Goal: Transaction & Acquisition: Obtain resource

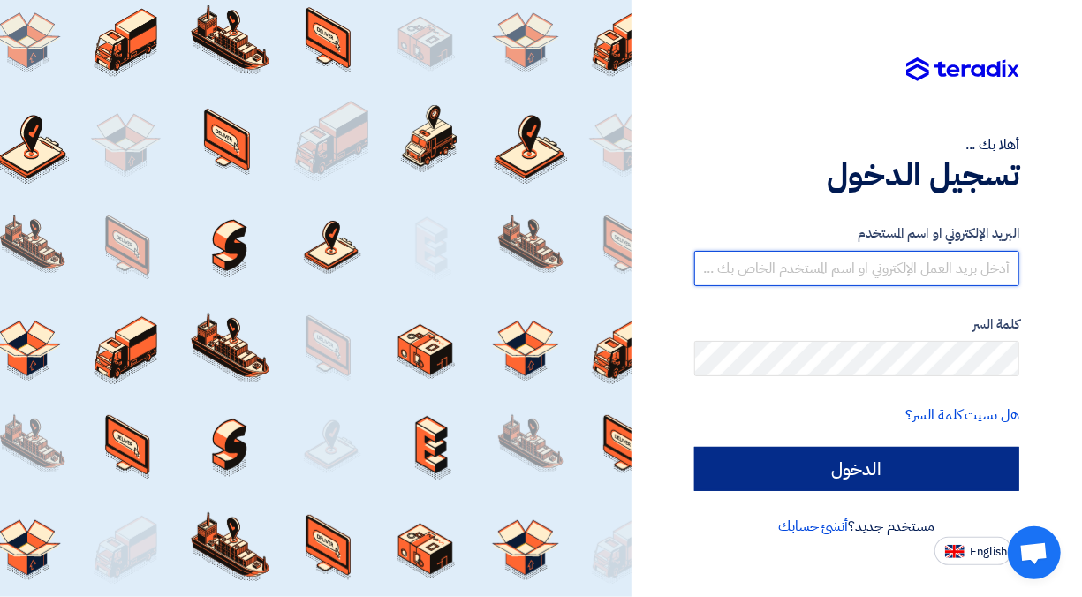
type input "[EMAIL_ADDRESS][DOMAIN_NAME]"
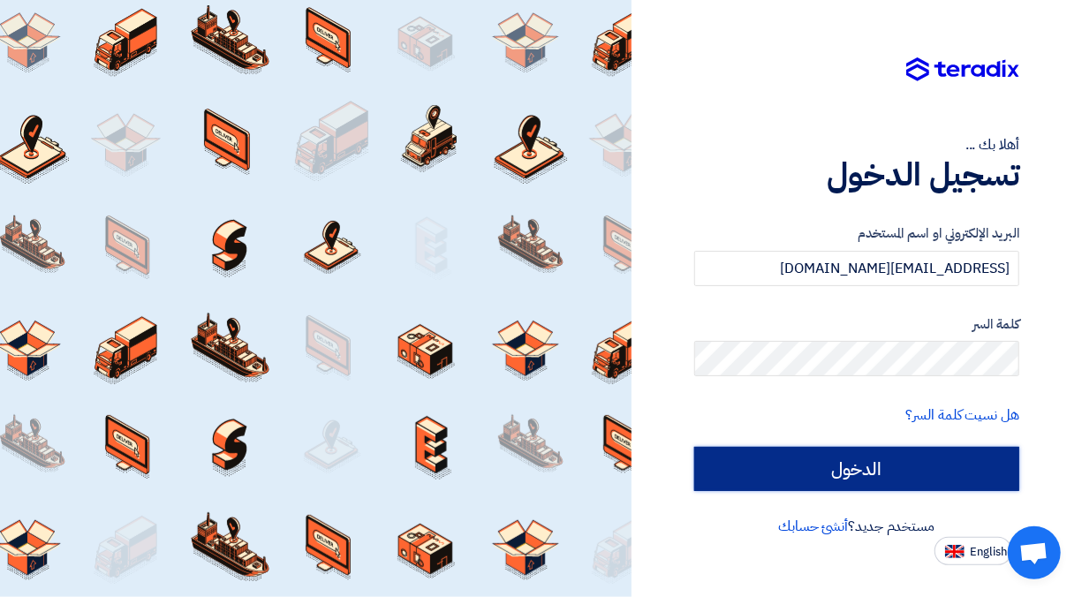
click at [866, 463] on input "الدخول" at bounding box center [856, 469] width 325 height 44
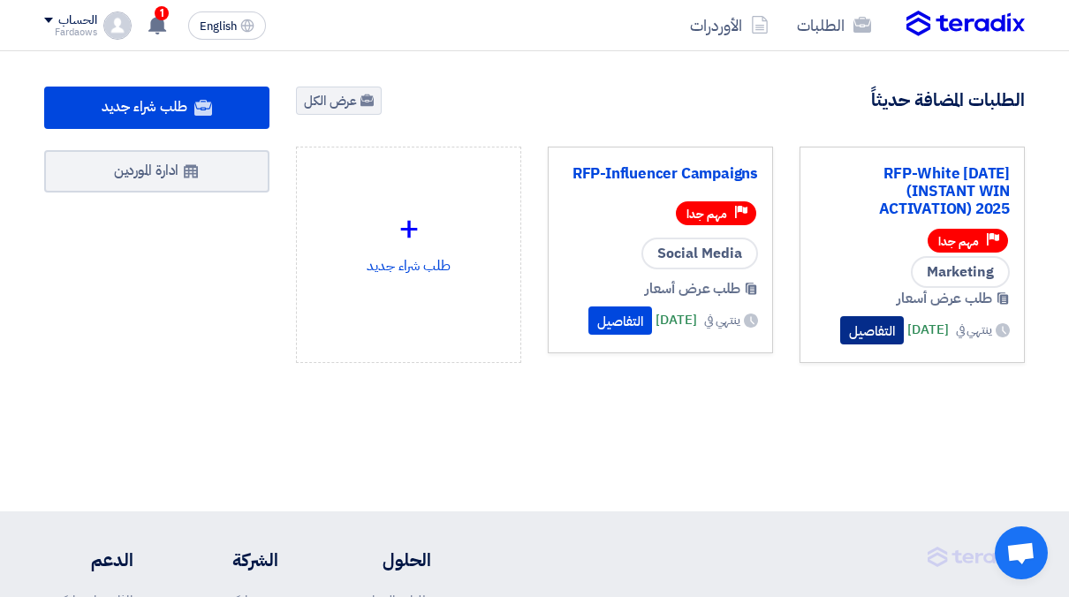
click at [852, 316] on button "التفاصيل" at bounding box center [872, 330] width 64 height 28
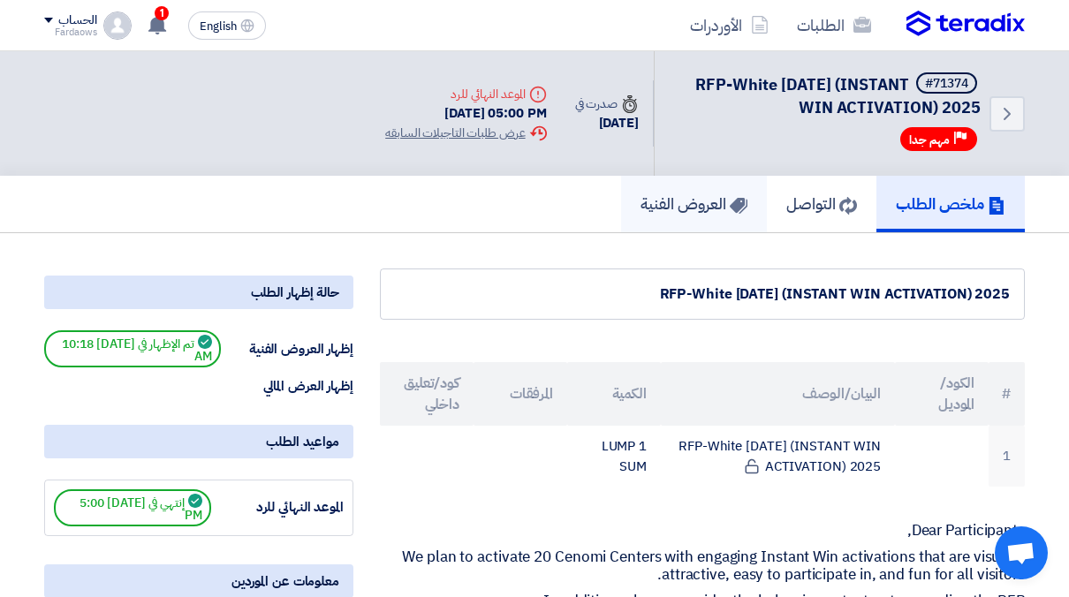
click at [675, 204] on h5 "العروض الفنية" at bounding box center [693, 203] width 107 height 20
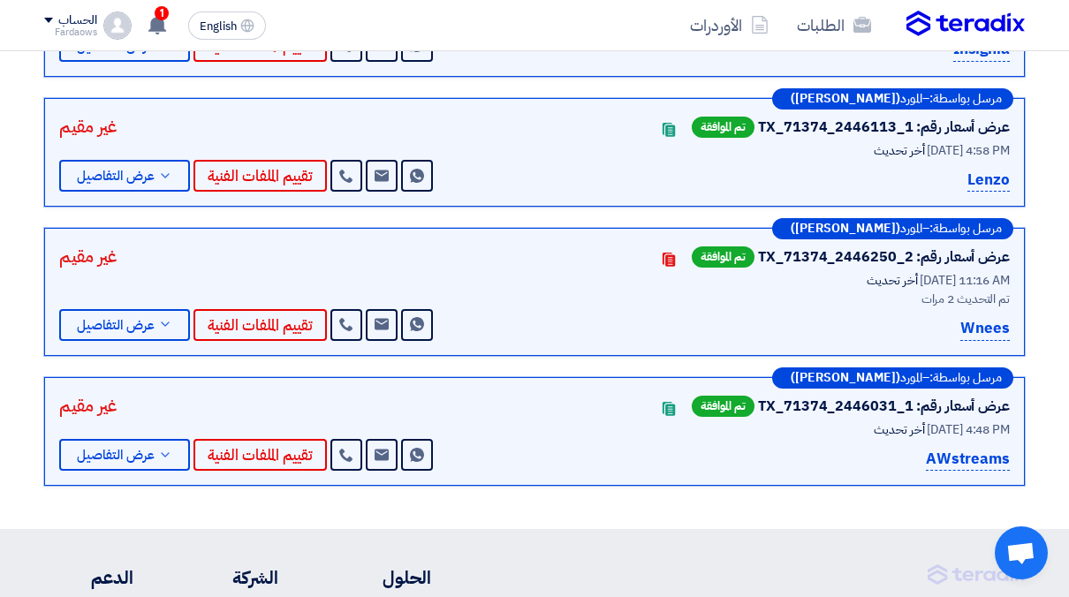
scroll to position [383, 0]
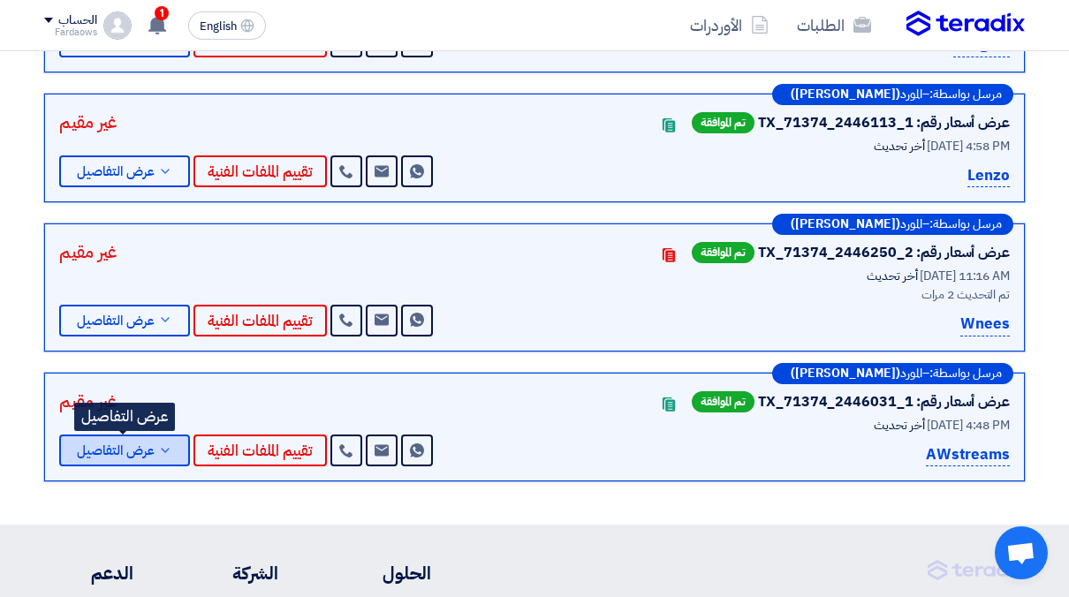
click at [114, 452] on span "عرض التفاصيل" at bounding box center [116, 450] width 78 height 13
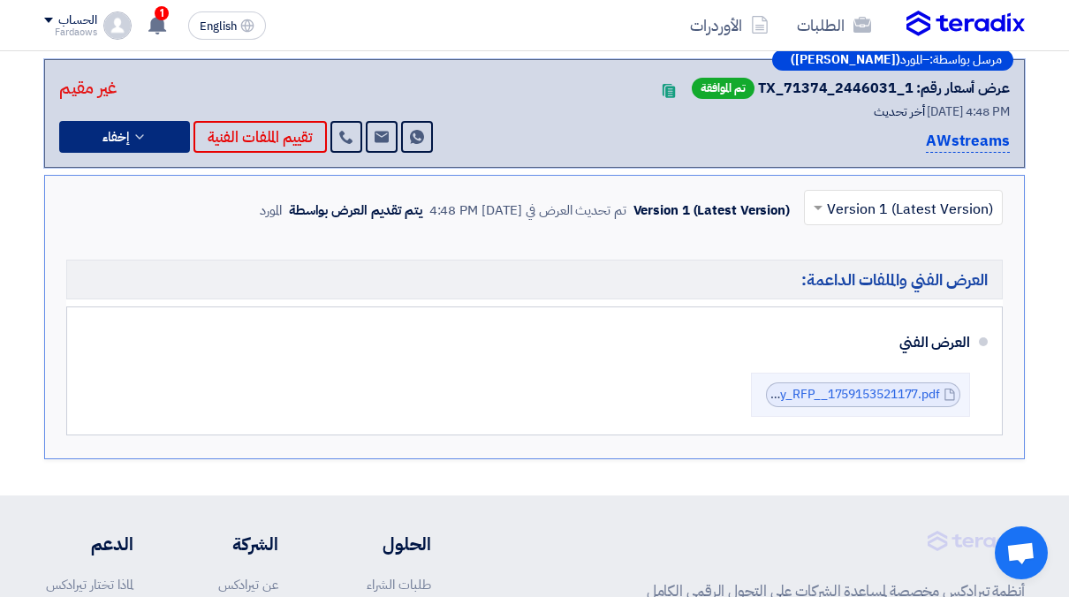
scroll to position [698, 0]
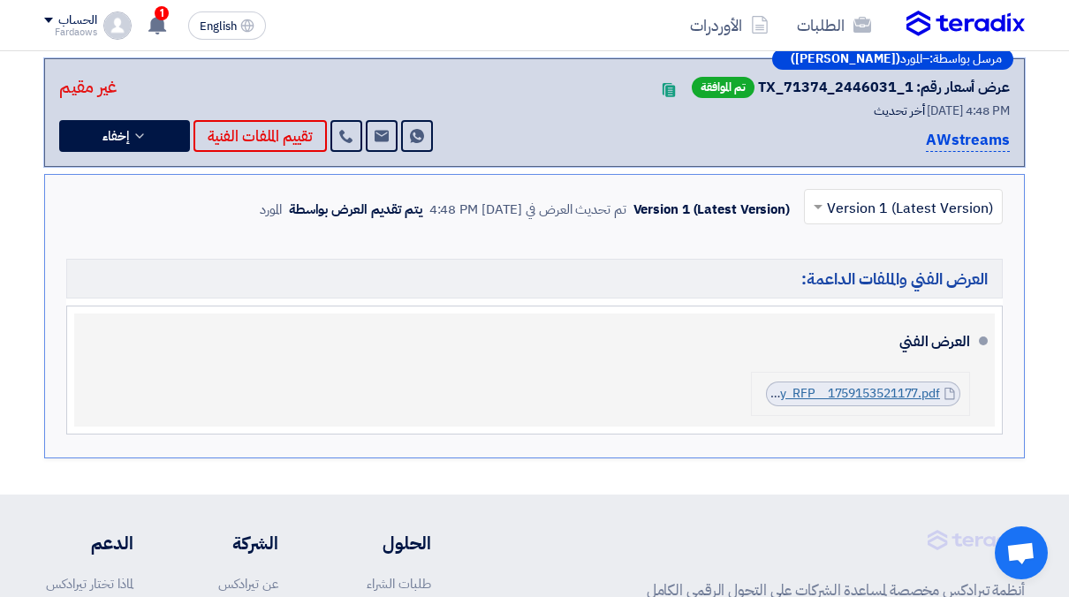
click at [833, 388] on link "Cenomi_Centers_White_Friday_RFP__1759153521177.pdf" at bounding box center [777, 393] width 326 height 19
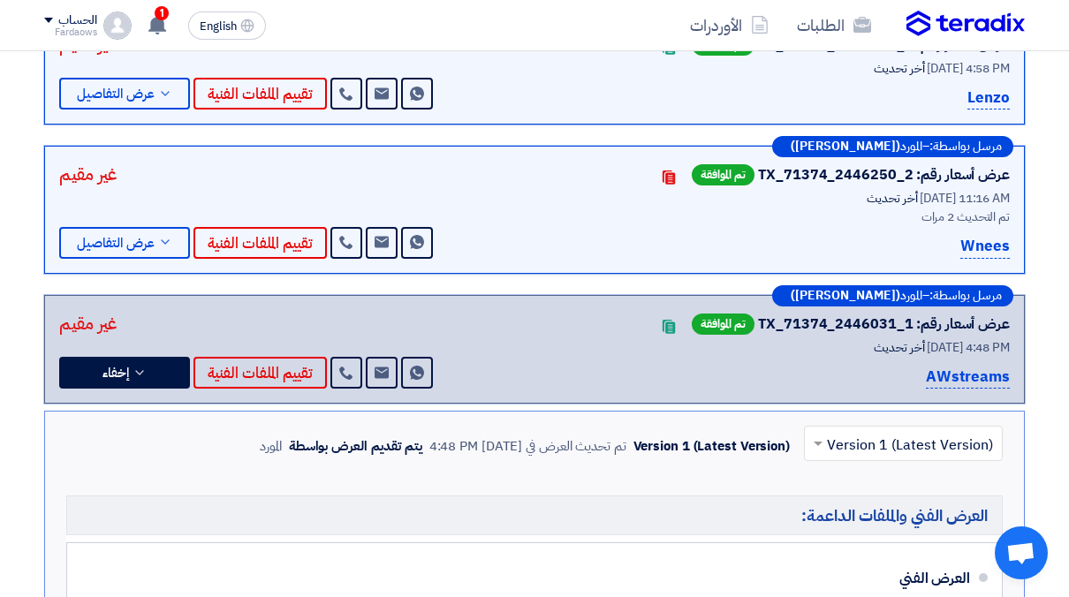
scroll to position [459, 0]
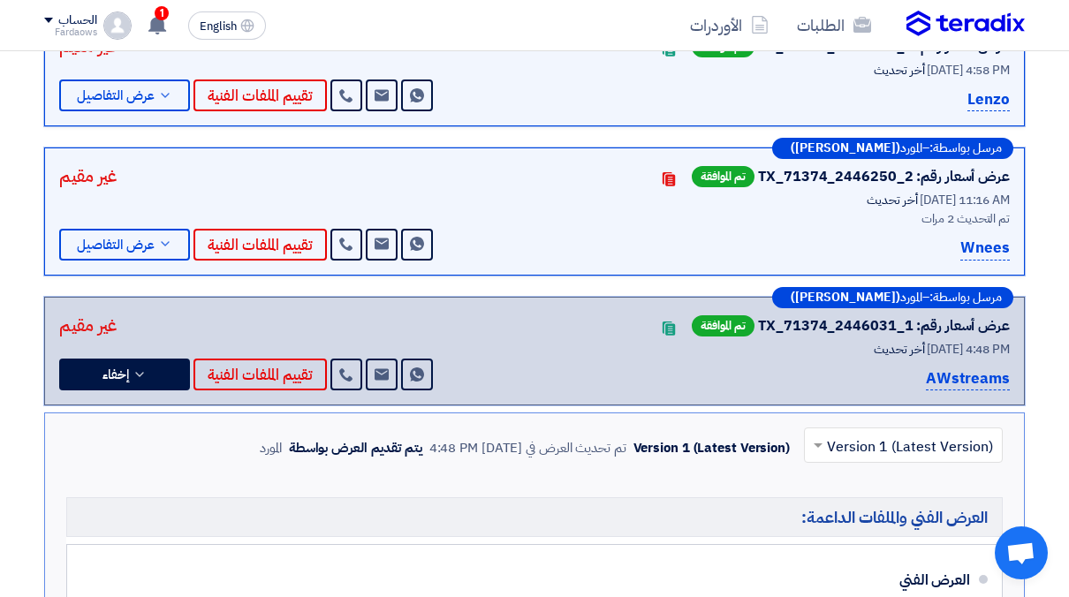
click at [413, 181] on div "غير مقيم Send Message Send Message تقييم الملفات الفنية عرض التفاصيل" at bounding box center [247, 212] width 377 height 98
click at [146, 242] on span "عرض التفاصيل" at bounding box center [116, 244] width 78 height 13
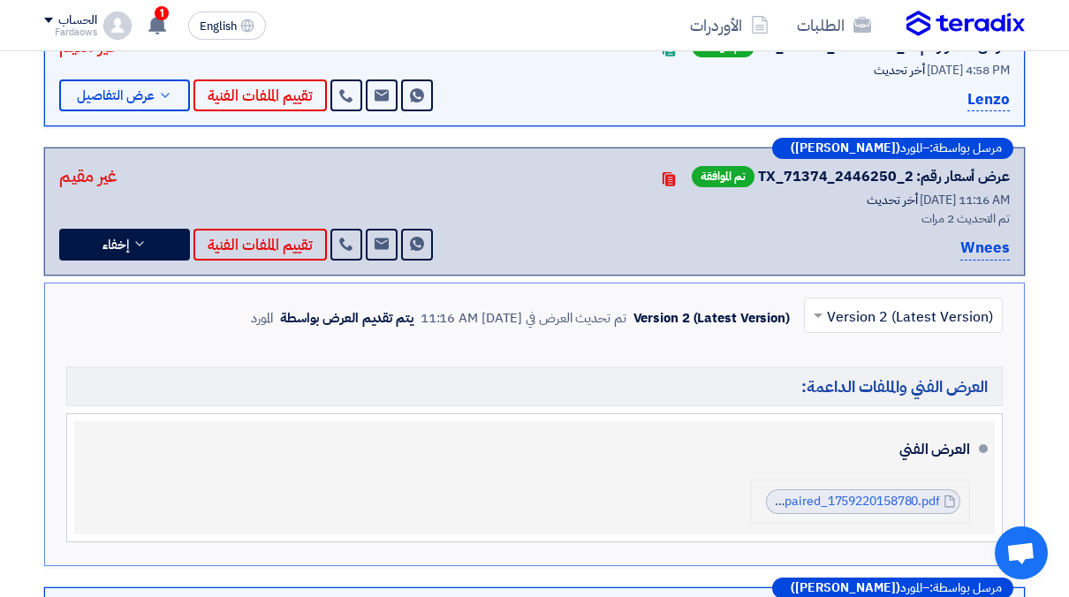
click at [835, 511] on li "CenomiWhiteFridayRepaired_1759220158780.pdf CenomiWhiteFridayRepaired_175922015…" at bounding box center [860, 502] width 219 height 44
click at [829, 498] on link "CenomiWhiteFridayRepaired_1759220158780.pdf" at bounding box center [799, 501] width 281 height 19
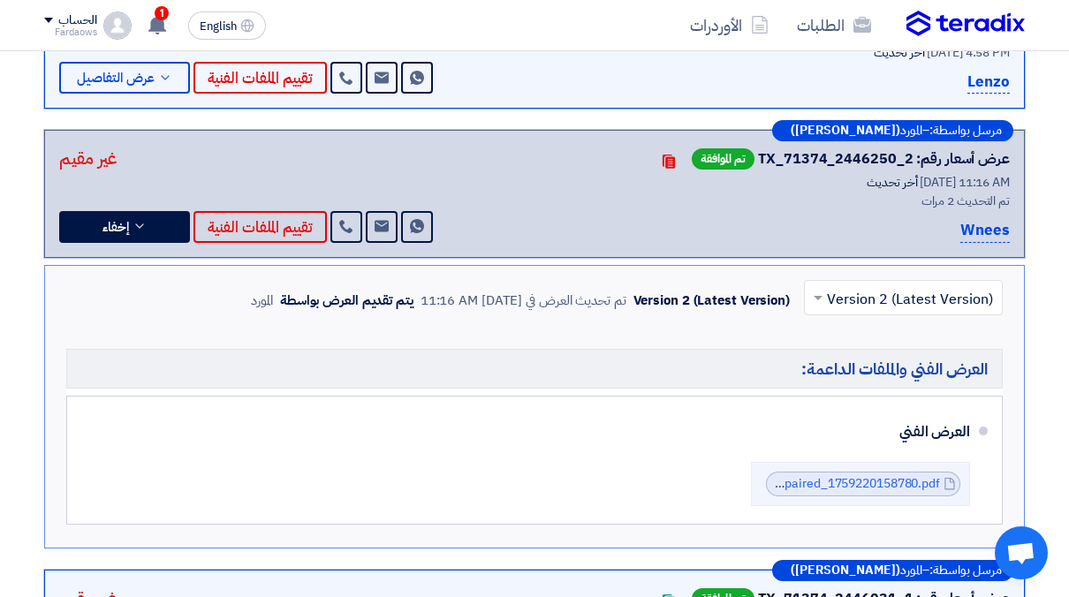
scroll to position [478, 0]
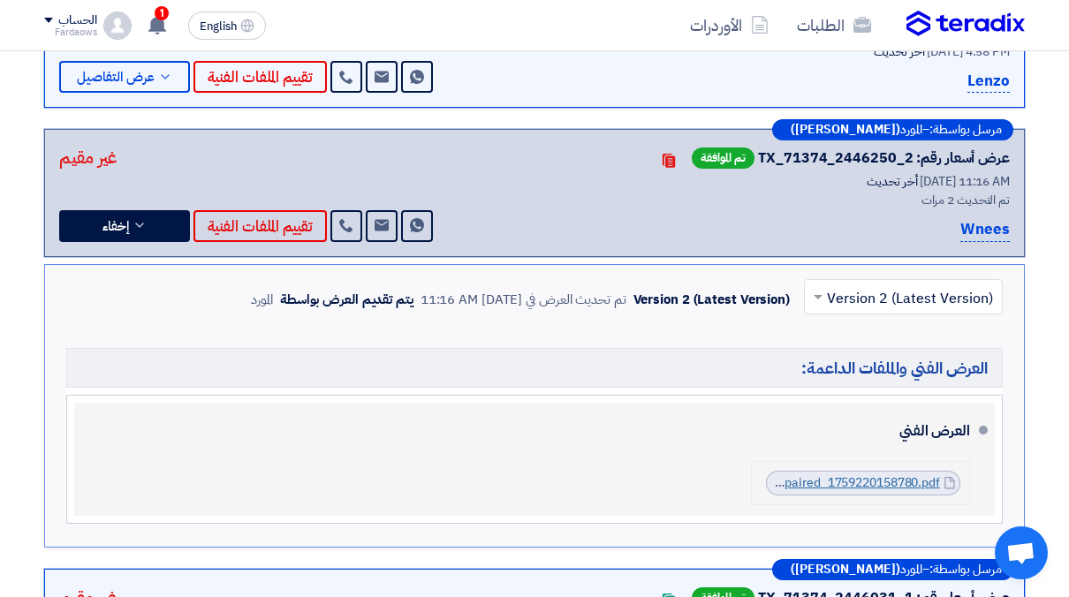
click at [812, 486] on link "CenomiWhiteFridayRepaired_1759220158780.pdf" at bounding box center [799, 482] width 281 height 19
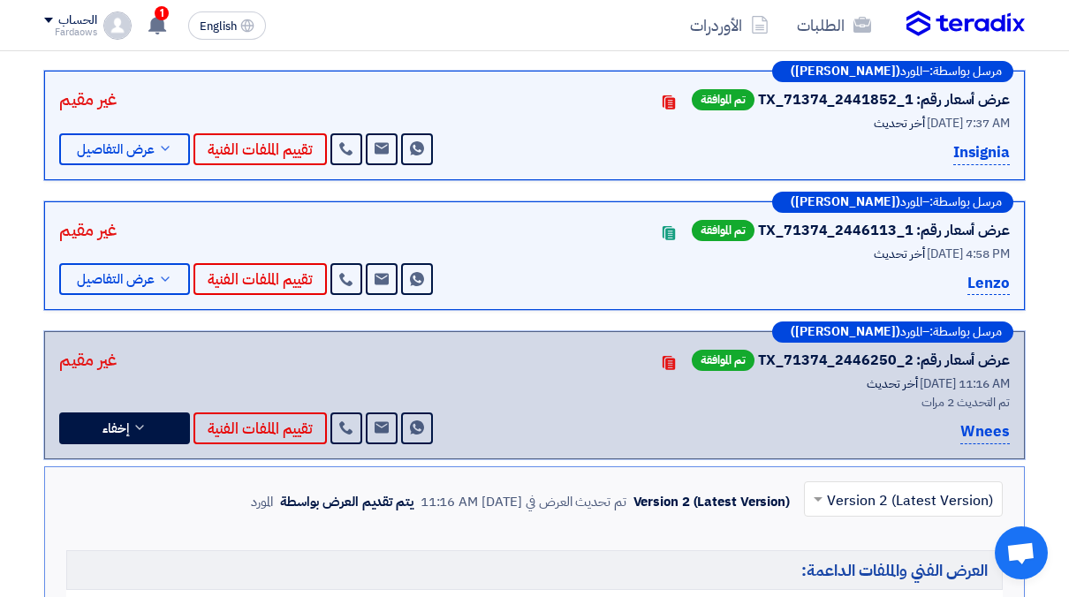
scroll to position [275, 0]
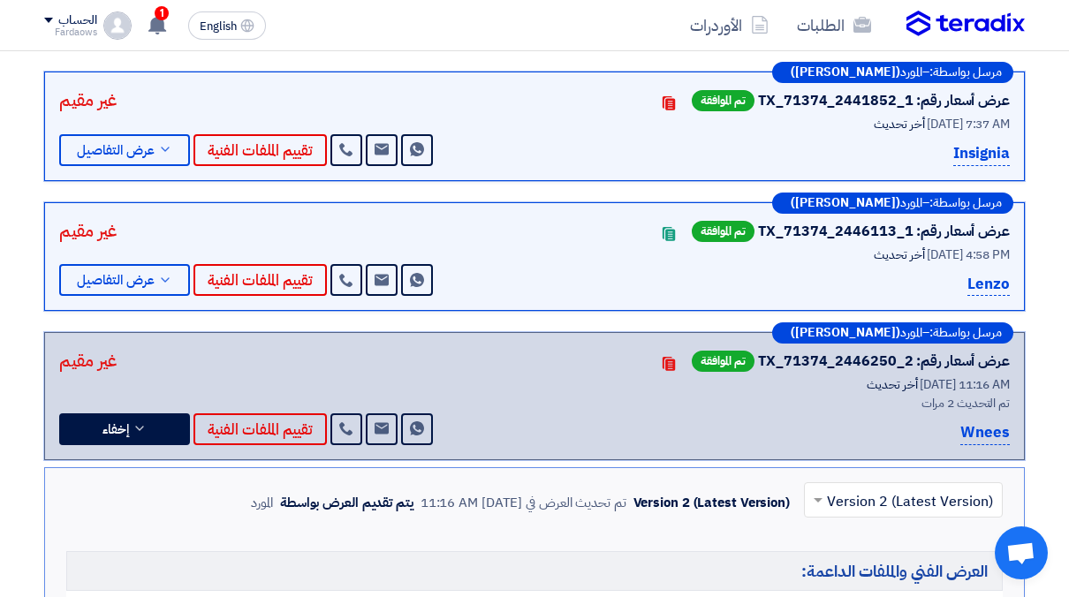
click at [985, 281] on p "Lenzo" at bounding box center [988, 285] width 42 height 24
click at [141, 280] on span "عرض التفاصيل" at bounding box center [116, 280] width 78 height 13
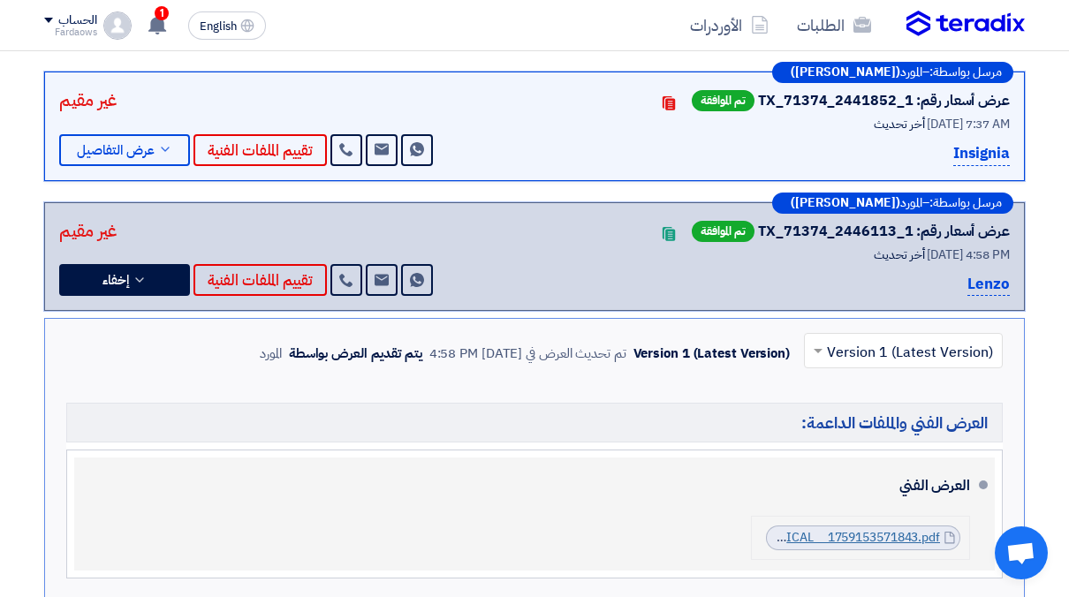
click at [837, 530] on link "CENOMI_White_Friday_INSTANT_WIN_ACTIVATION__TECHNICAL__1759153571843.pdf" at bounding box center [690, 537] width 499 height 19
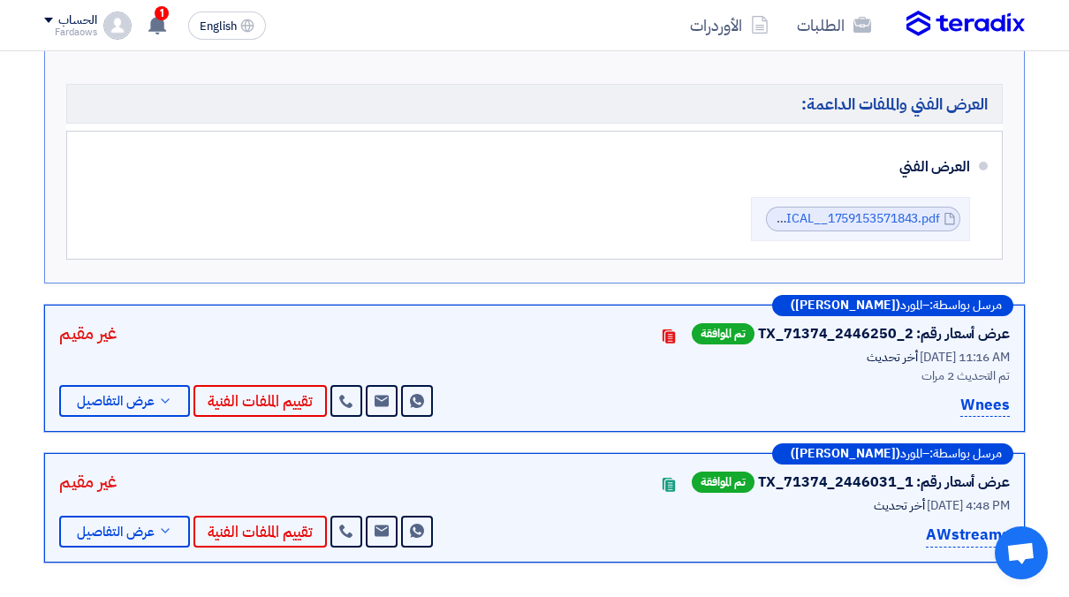
scroll to position [606, 0]
